Goal: Task Accomplishment & Management: Manage account settings

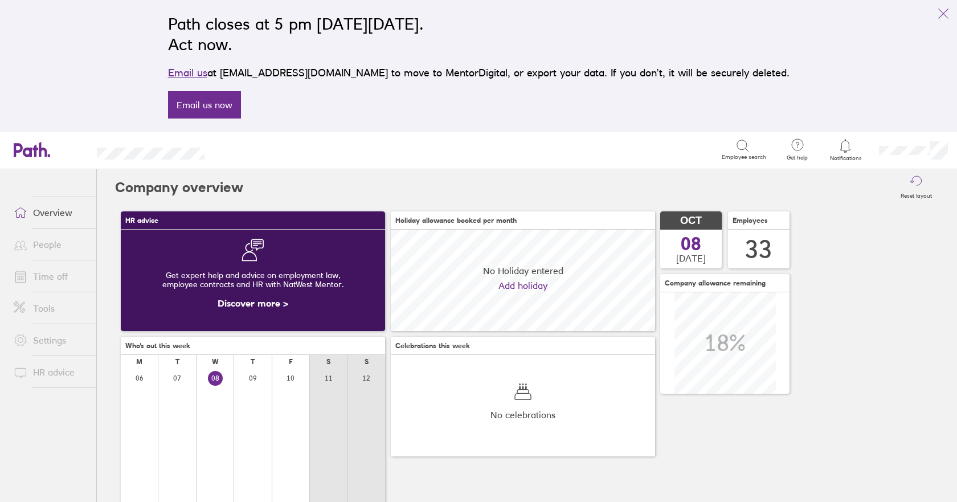
scroll to position [101, 264]
click at [36, 244] on link "People" at bounding box center [51, 244] width 92 height 23
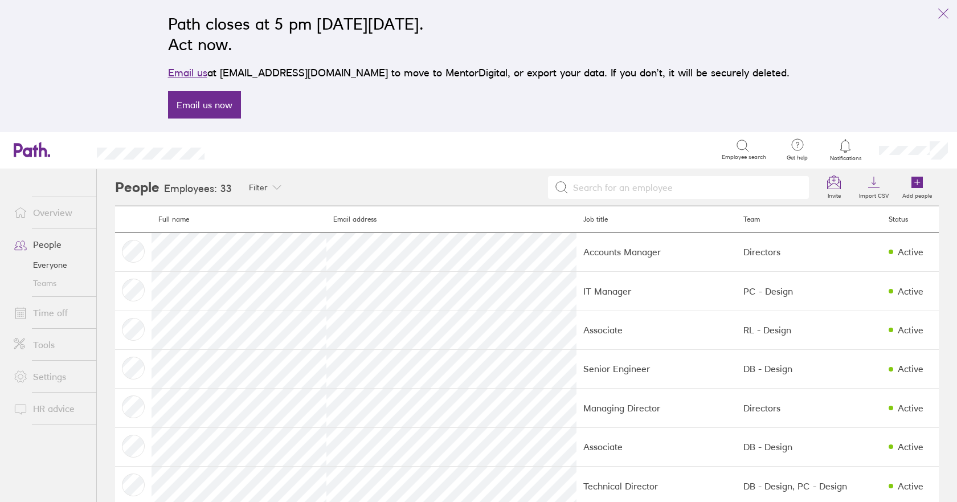
click at [47, 313] on link "Time off" at bounding box center [51, 312] width 92 height 23
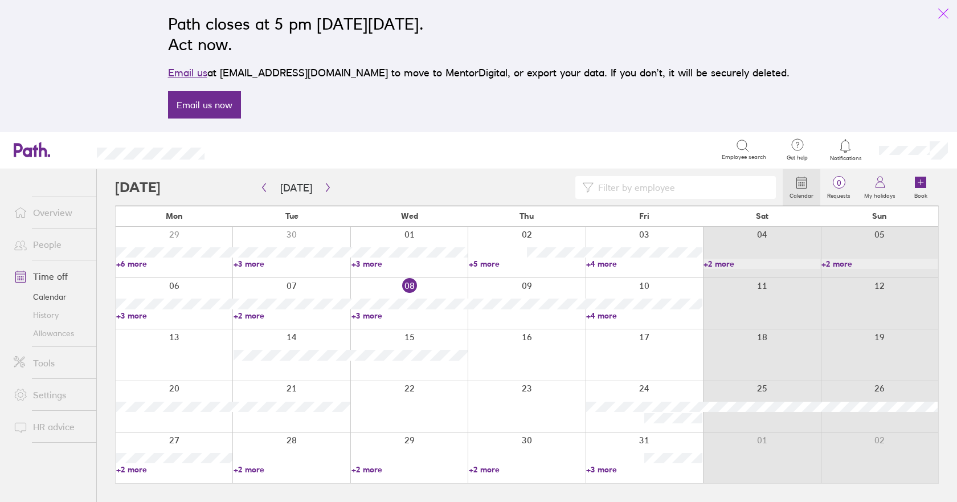
click at [949, 11] on icon "link" at bounding box center [943, 14] width 14 height 14
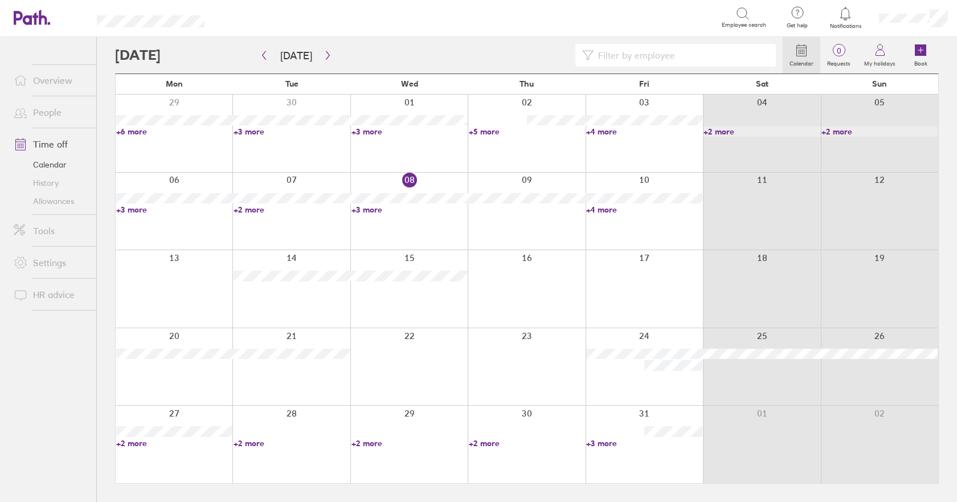
click at [694, 54] on input at bounding box center [680, 55] width 175 height 22
click at [263, 56] on icon "button" at bounding box center [264, 55] width 3 height 9
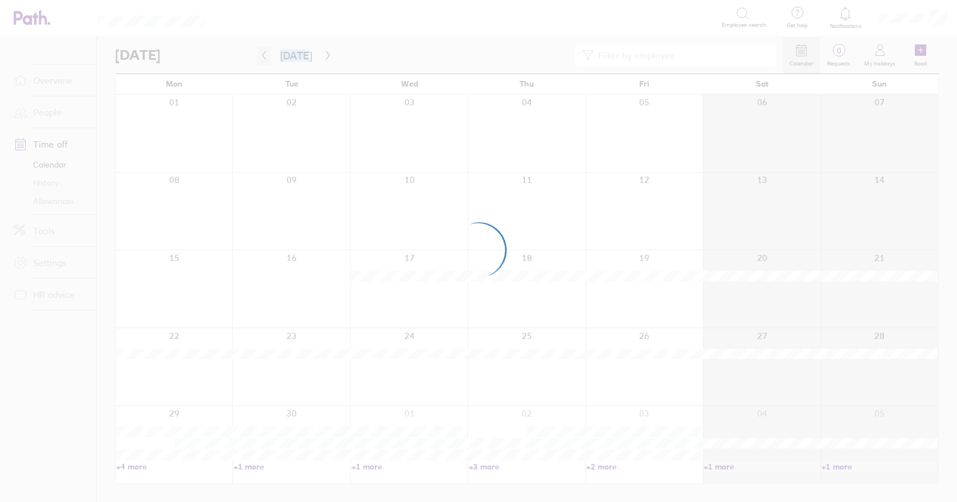
click at [263, 56] on div at bounding box center [478, 251] width 957 height 502
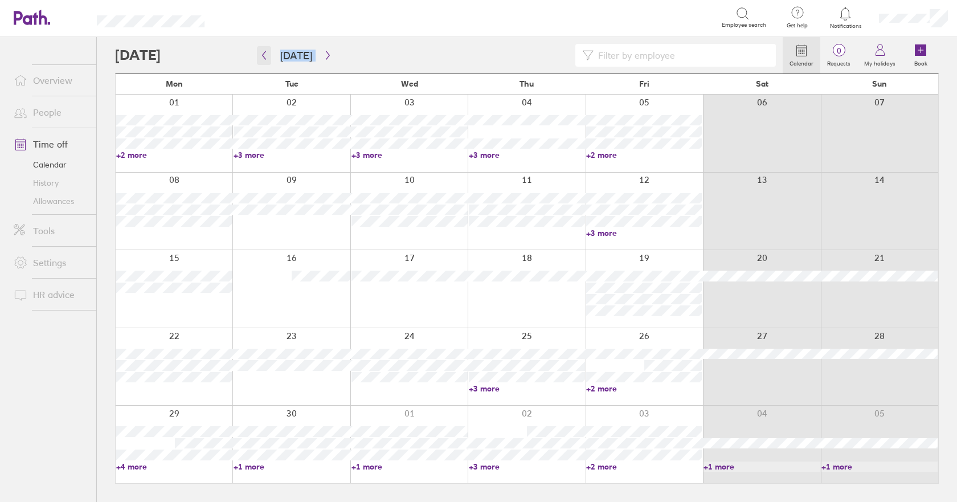
click at [265, 55] on icon "button" at bounding box center [264, 55] width 9 height 9
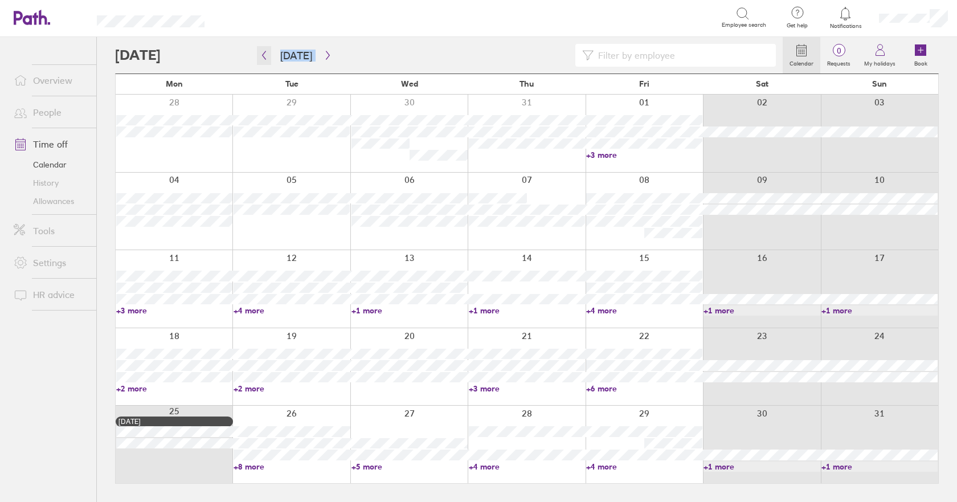
click at [266, 54] on icon "button" at bounding box center [264, 55] width 9 height 9
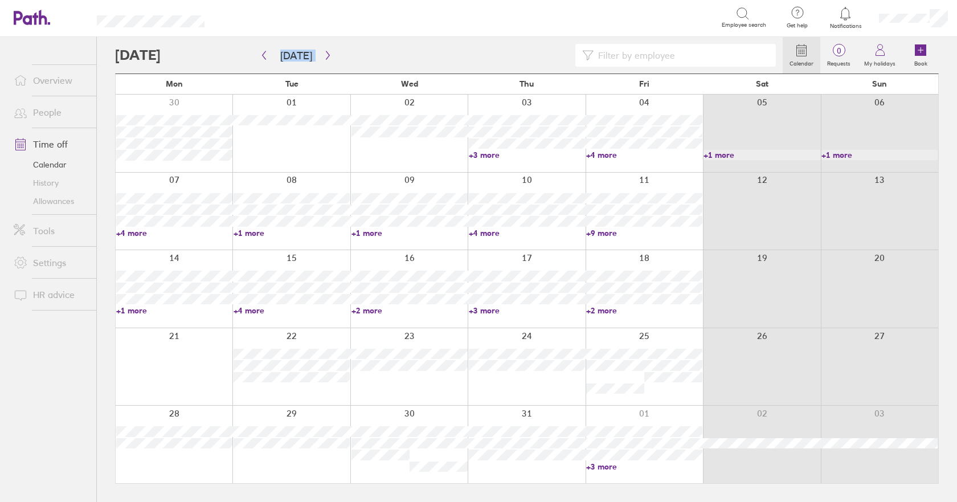
click at [648, 55] on input at bounding box center [680, 55] width 175 height 22
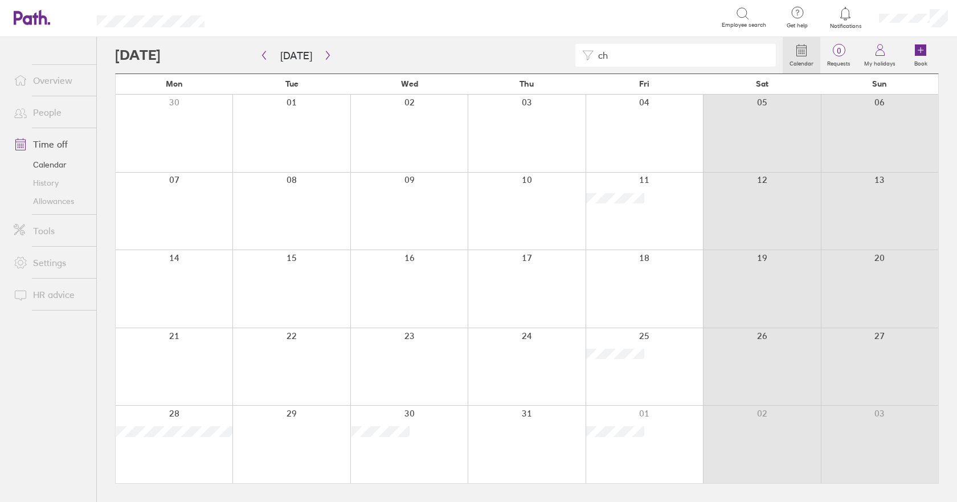
type input "c"
drag, startPoint x: 652, startPoint y: 50, endPoint x: 492, endPoint y: 47, distance: 159.5
click at [492, 47] on div "[PERSON_NAME]" at bounding box center [449, 55] width 668 height 23
type input "t"
type input "g"
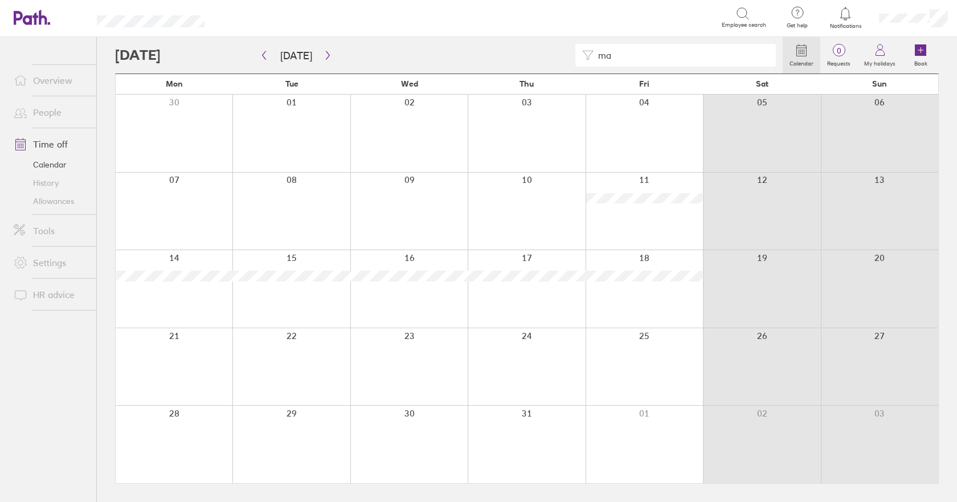
type input "m"
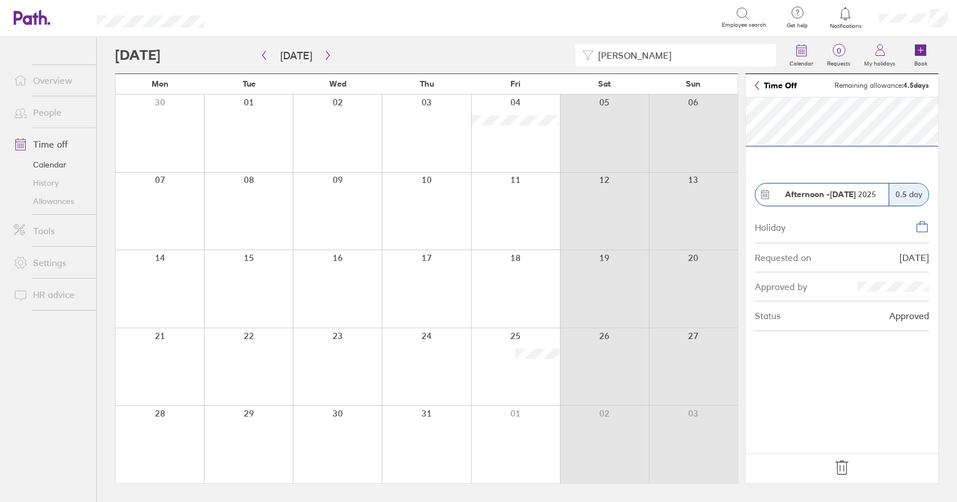
click at [667, 56] on input "[PERSON_NAME]" at bounding box center [680, 55] width 175 height 22
type input "r"
type input "s"
type input "t"
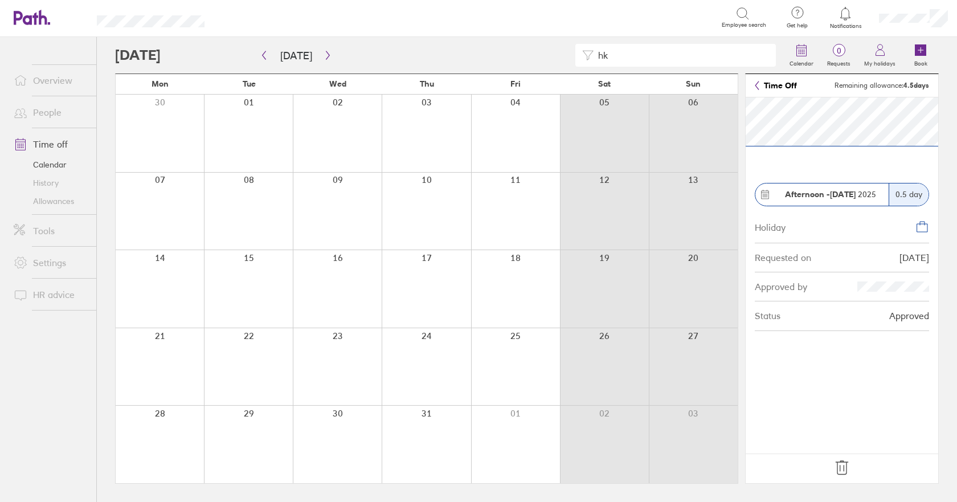
type input "h"
type input "j"
type input "m"
type input "c"
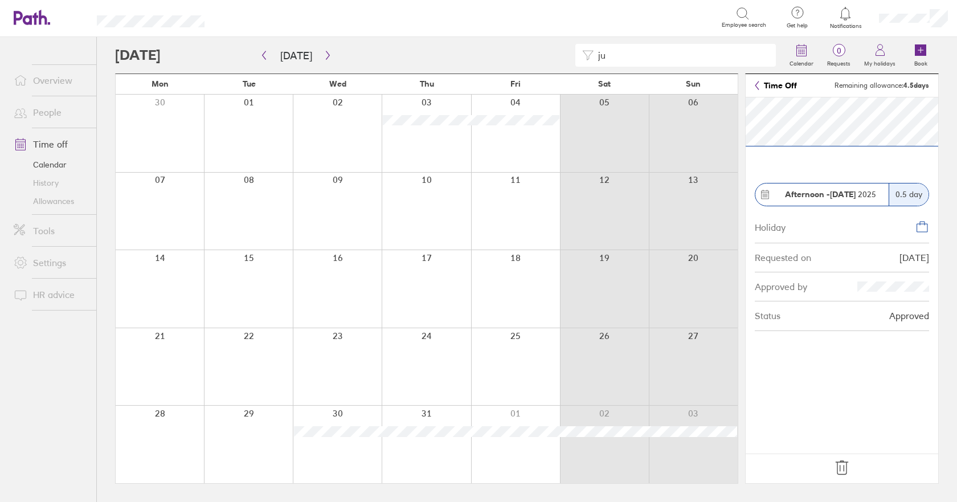
type input "j"
type input "d"
type input "m"
type input "d"
type input "j"
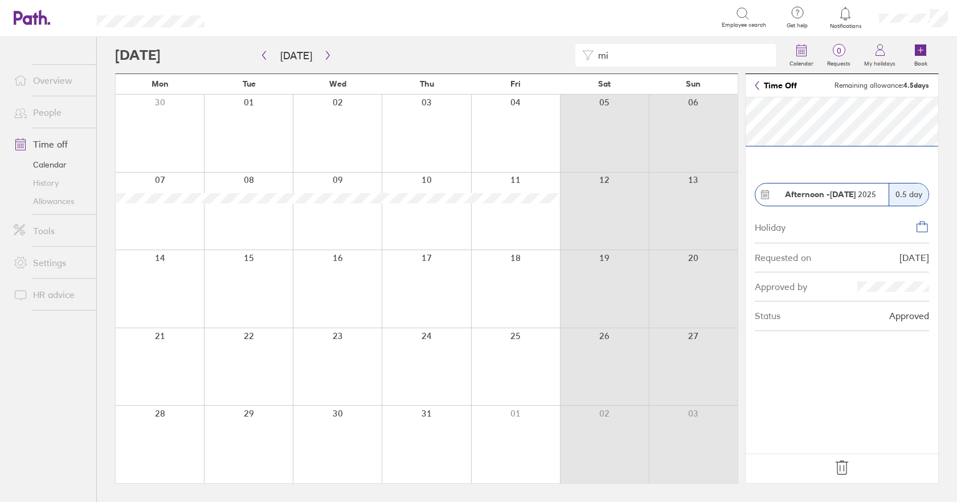
type input "m"
type input "d"
type input "p"
type input "h"
type input "a"
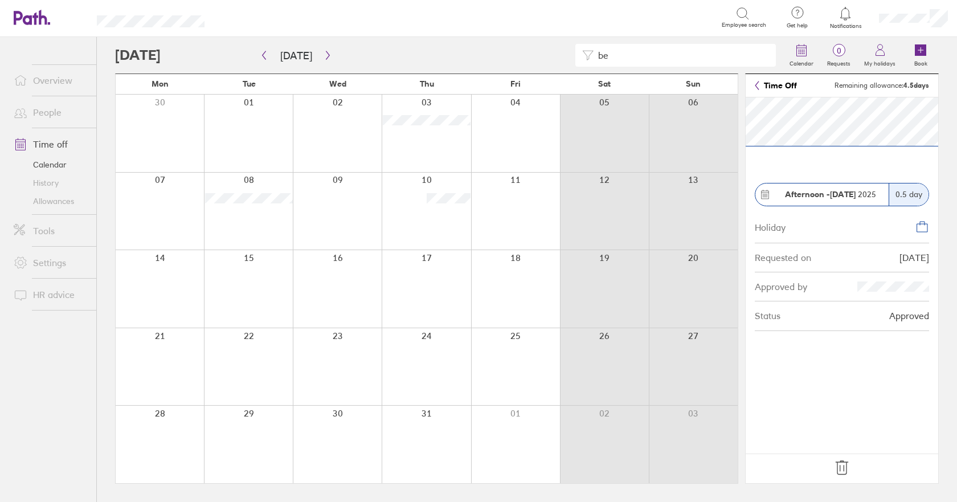
type input "b"
type input "c"
type input "r"
drag, startPoint x: 647, startPoint y: 55, endPoint x: 323, endPoint y: 33, distance: 324.8
click at [347, 42] on div "[PERSON_NAME] Calendar 0 Requests My holidays Book" at bounding box center [527, 55] width 824 height 36
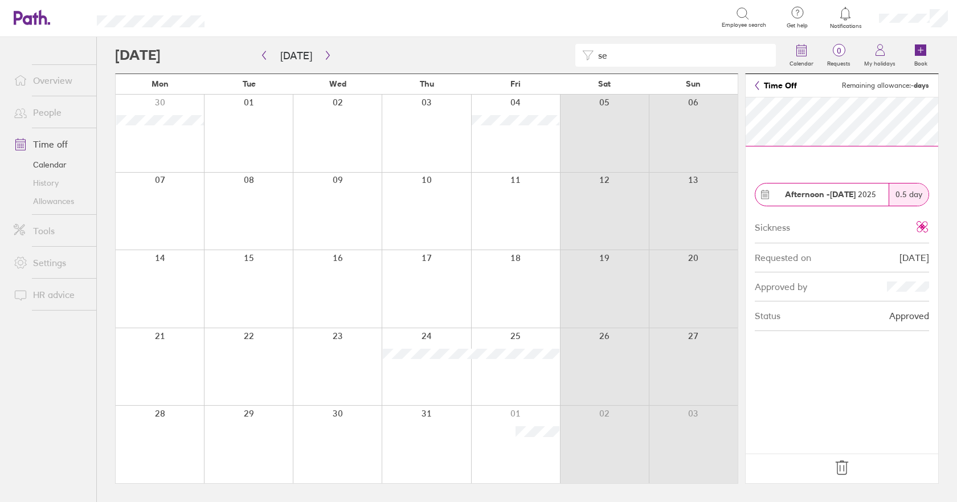
type input "s"
click at [326, 54] on icon "button" at bounding box center [328, 55] width 9 height 9
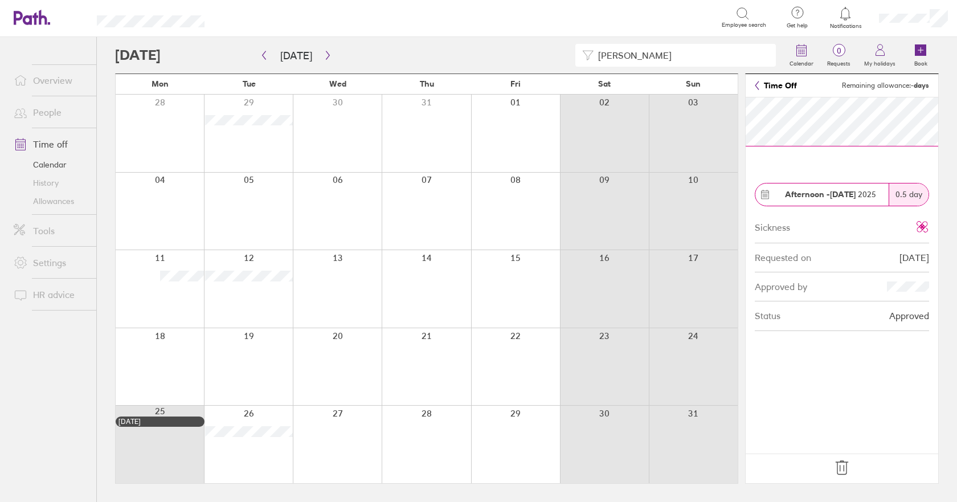
click at [656, 58] on input "[PERSON_NAME]" at bounding box center [680, 55] width 175 height 22
type input "r"
type input "c"
type input "p"
type input "t"
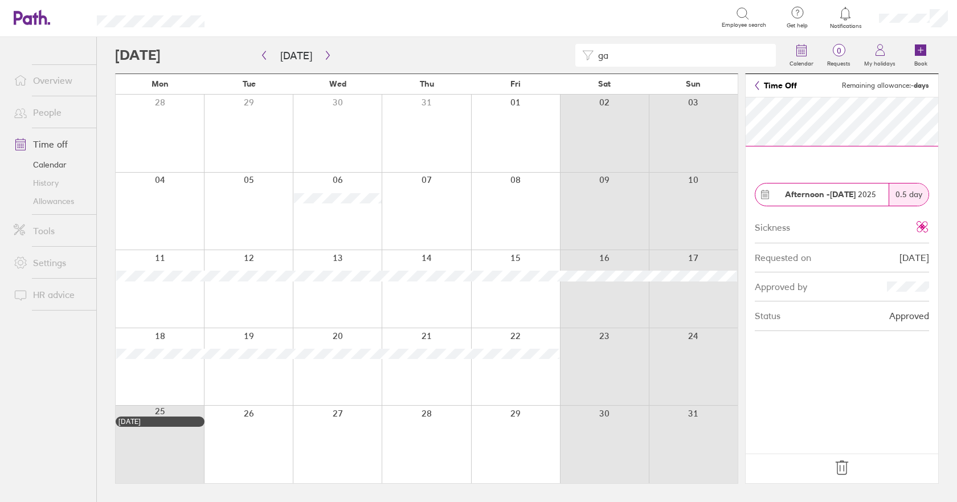
type input "g"
type input "m"
type input "r"
type input "s"
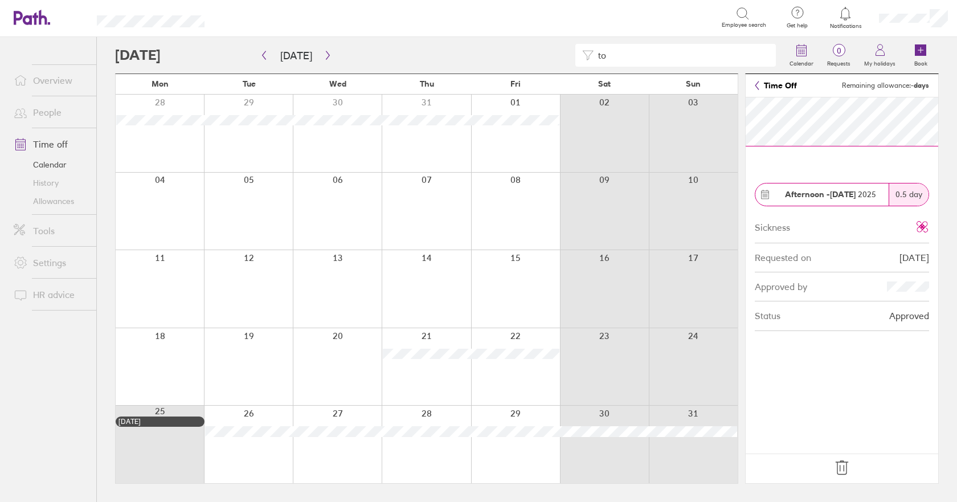
type input "t"
type input "h"
type input "j"
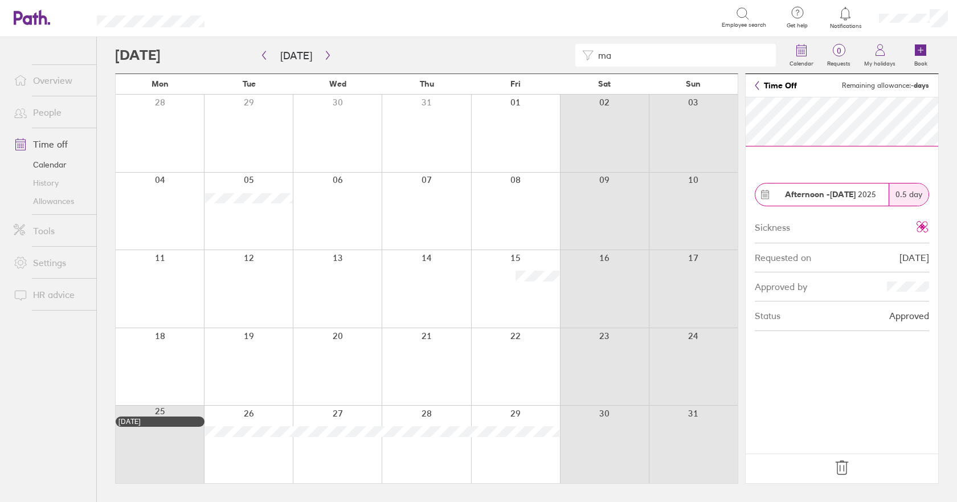
type input "m"
type input "c"
type input "j"
type input "d"
type input "m"
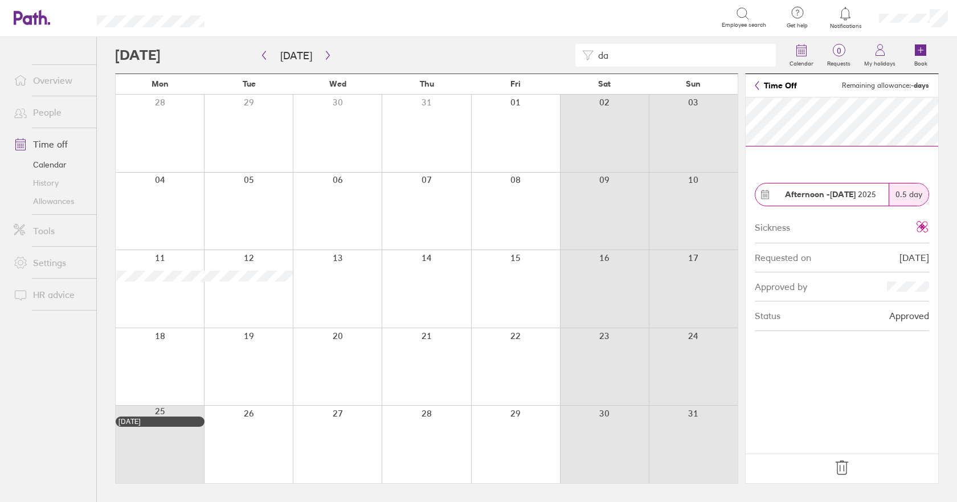
type input "d"
type input "p"
type input "h"
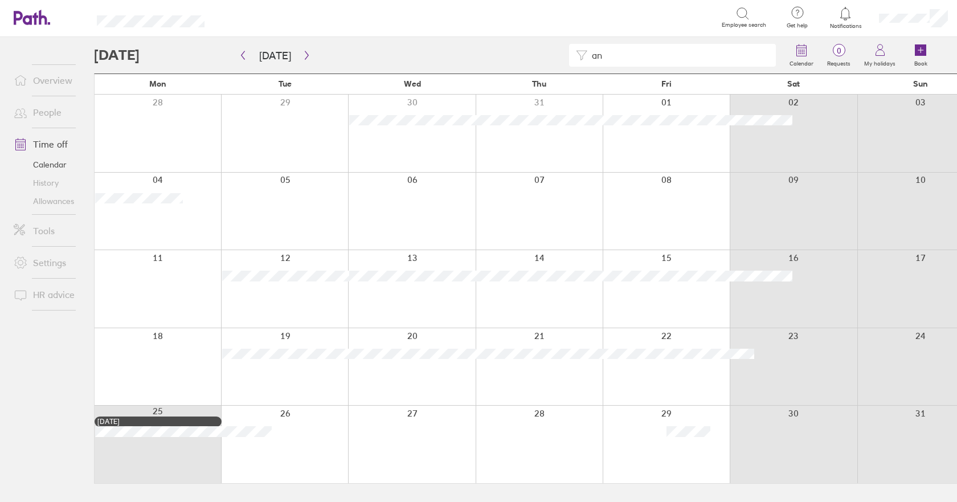
type input "a"
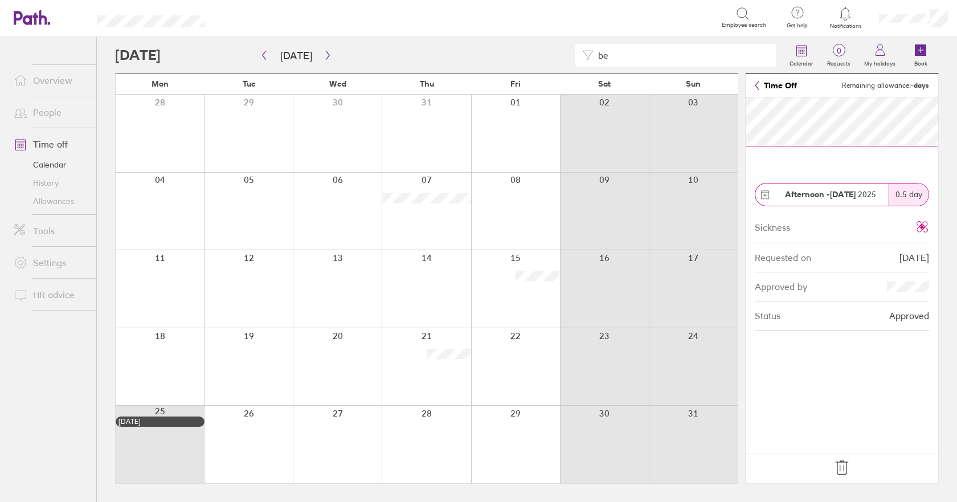
type input "b"
type input "c"
type input "r"
type input "t"
type input "s"
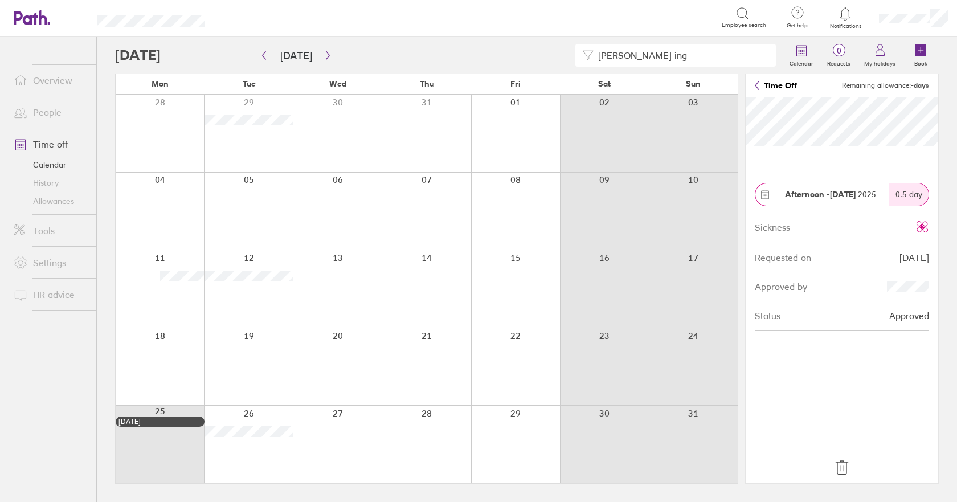
drag, startPoint x: 650, startPoint y: 53, endPoint x: 457, endPoint y: 50, distance: 192.5
click at [457, 50] on div "[PERSON_NAME] ing" at bounding box center [449, 55] width 668 height 23
click at [267, 53] on icon "button" at bounding box center [264, 55] width 9 height 9
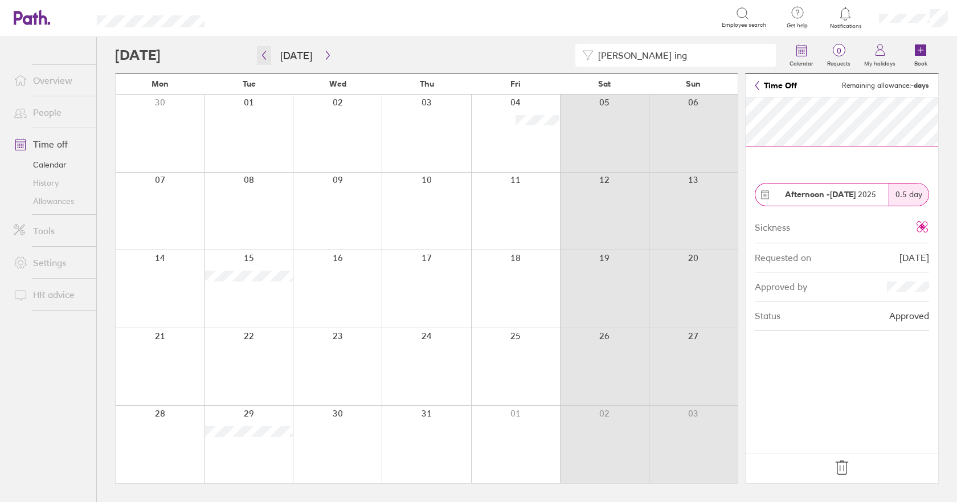
click at [264, 54] on icon "button" at bounding box center [264, 55] width 3 height 9
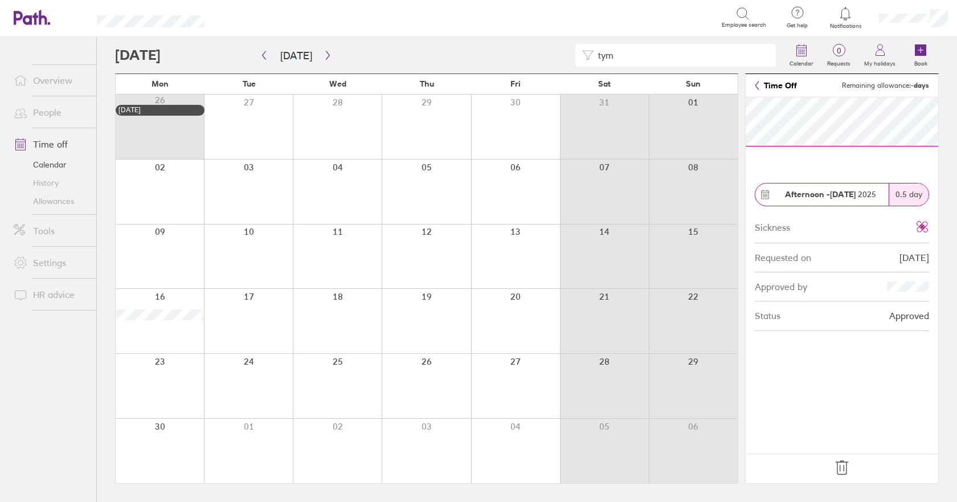
type input "tym"
